Goal: Navigation & Orientation: Find specific page/section

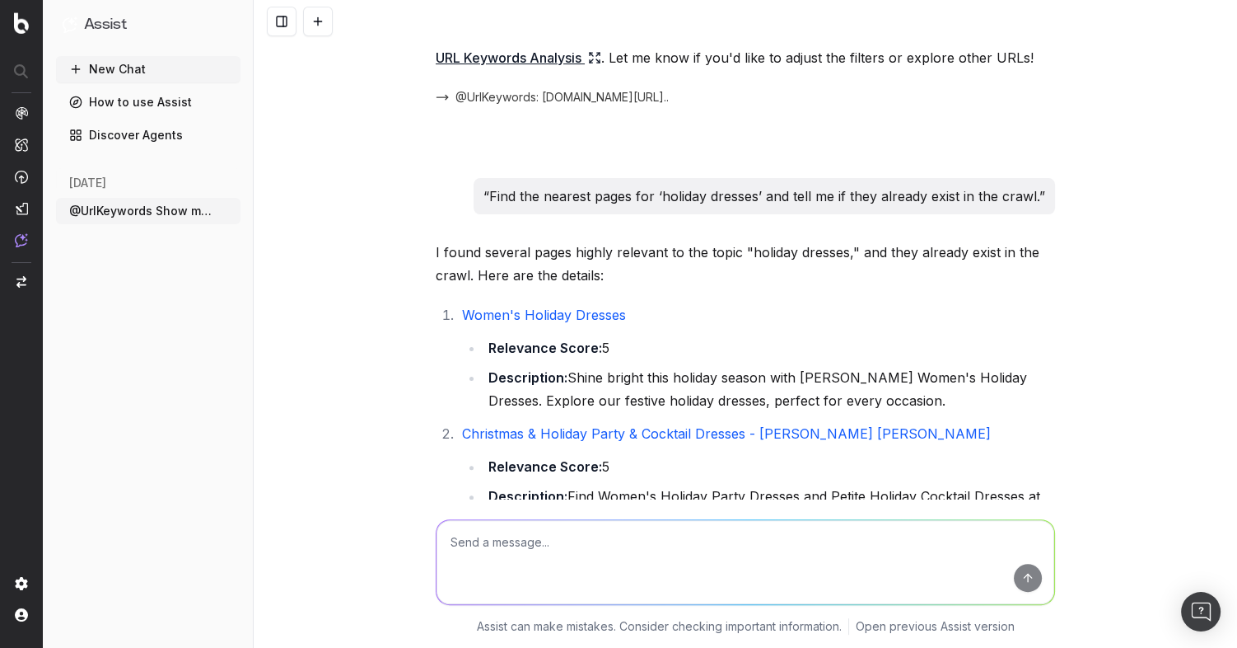
scroll to position [996, 0]
